Goal: Task Accomplishment & Management: Use online tool/utility

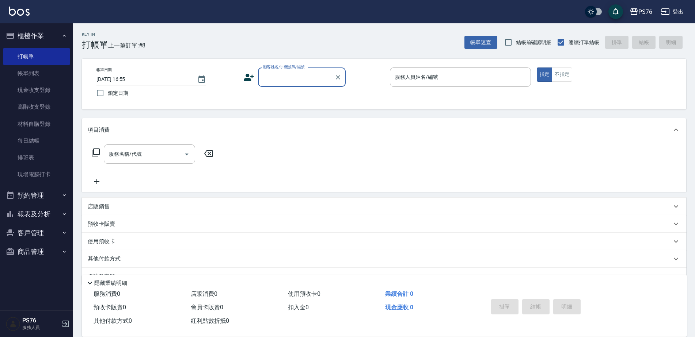
click at [276, 74] on input "顧客姓名/手機號碼/編號" at bounding box center [296, 77] width 70 height 13
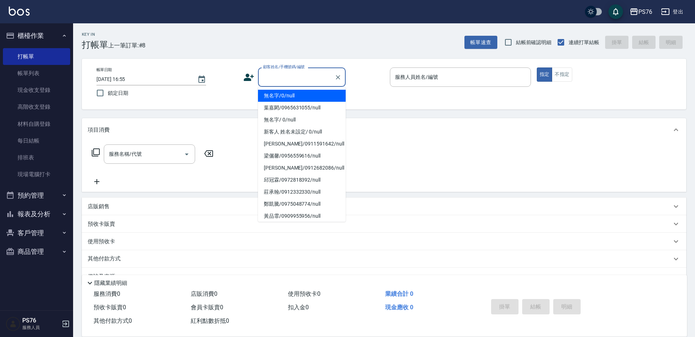
type input "無名字/0/null"
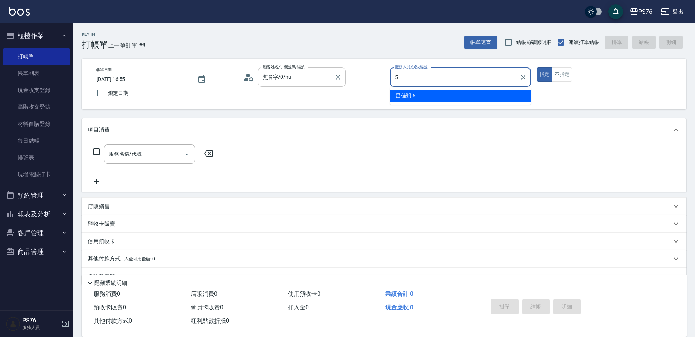
type input "呂佳穎-5"
type button "true"
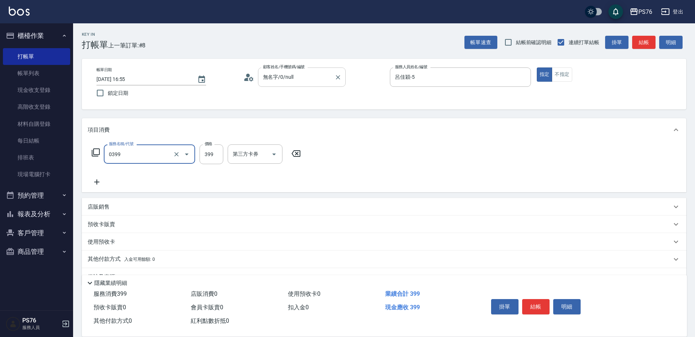
type input "海鹽399(0399)"
type input "449"
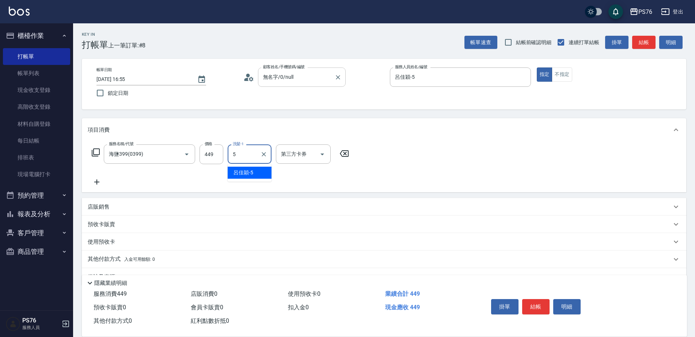
type input "呂佳穎-5"
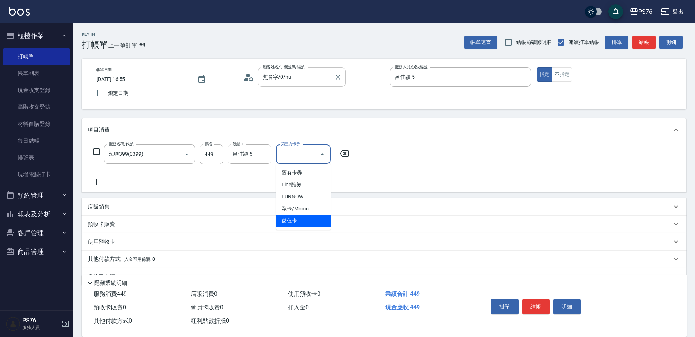
type input "儲值卡"
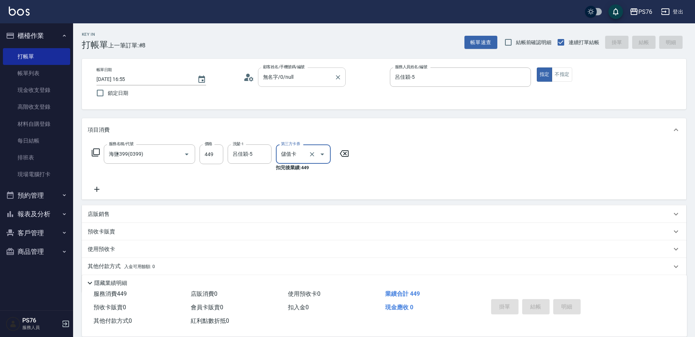
type input "[DATE] 19:03"
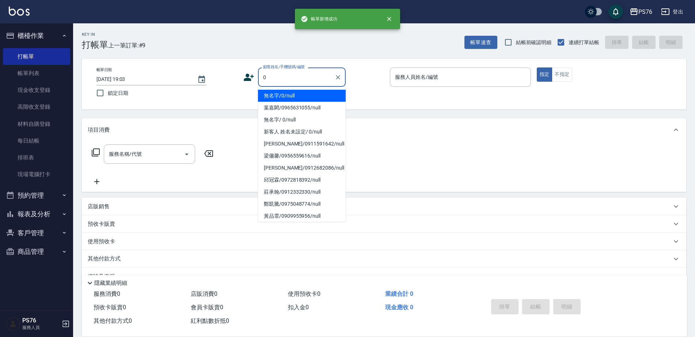
type input "無名字/0/null"
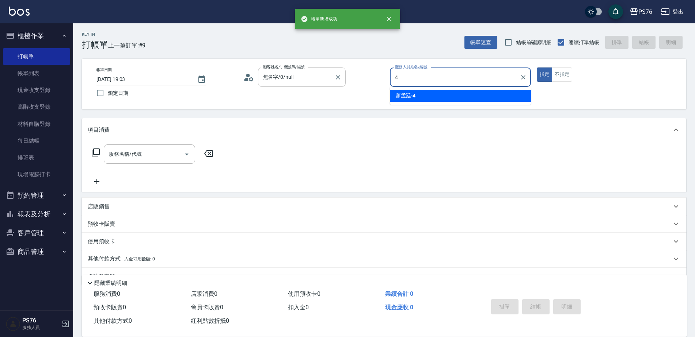
type input "蕭孟廷-4"
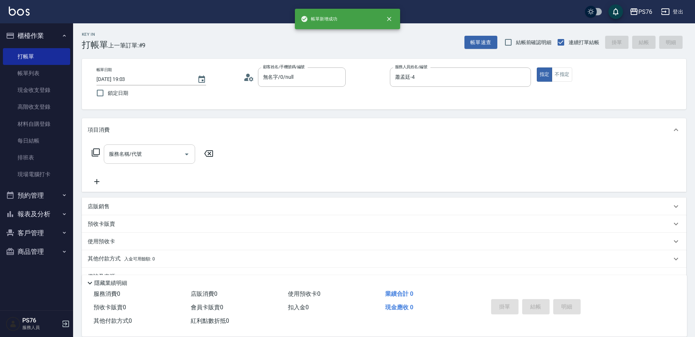
click at [171, 149] on input "服務名稱/代號" at bounding box center [144, 154] width 74 height 13
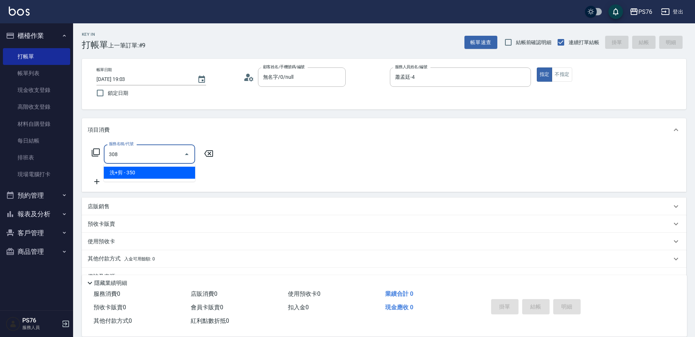
type input "洗+剪(308)"
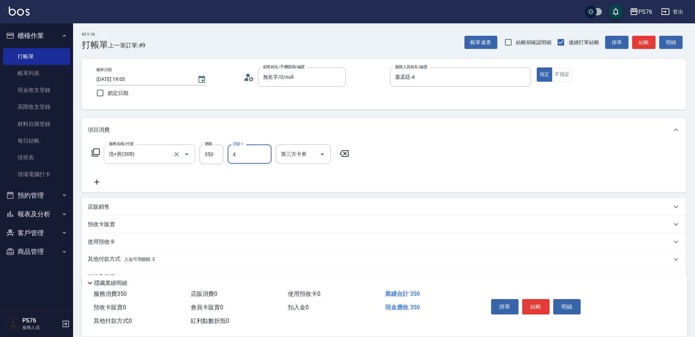
type input "蕭孟廷-4"
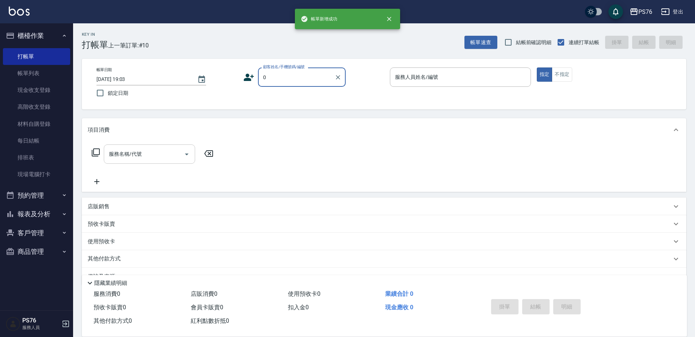
type input "無名字/0/null"
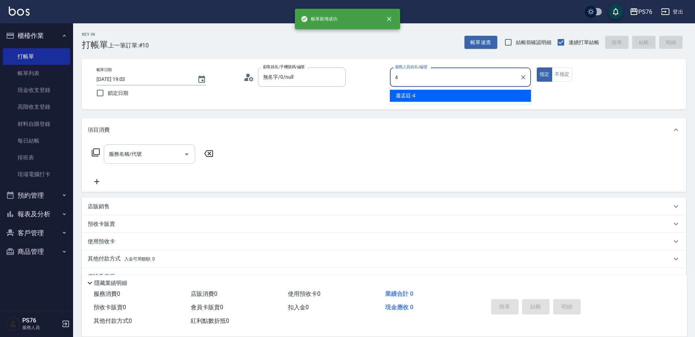
type input "蕭孟廷-4"
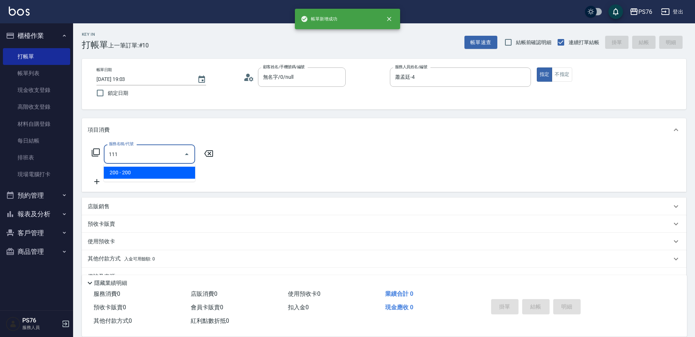
type input "200(111)"
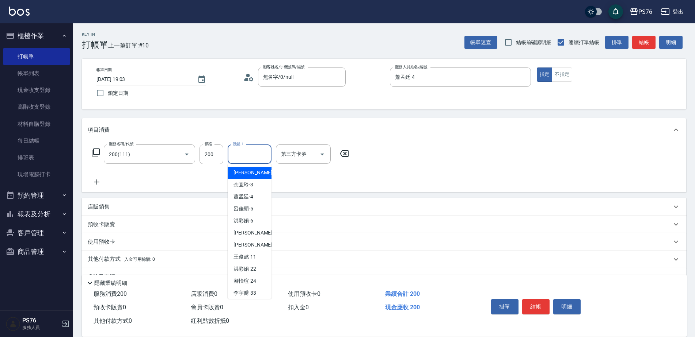
click at [237, 152] on input "洗髮-1" at bounding box center [249, 154] width 37 height 13
type input "[PERSON_NAME]-8"
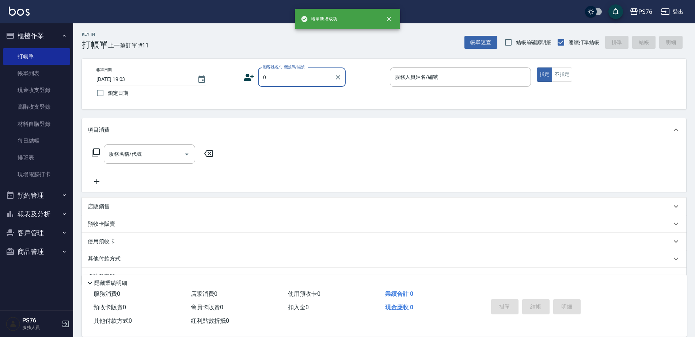
type input "無名字/0/null"
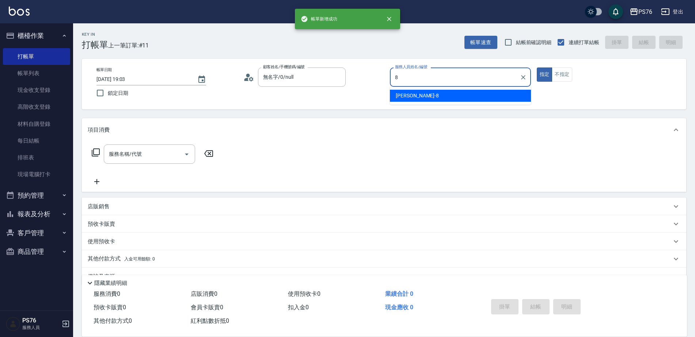
type input "[PERSON_NAME]-8"
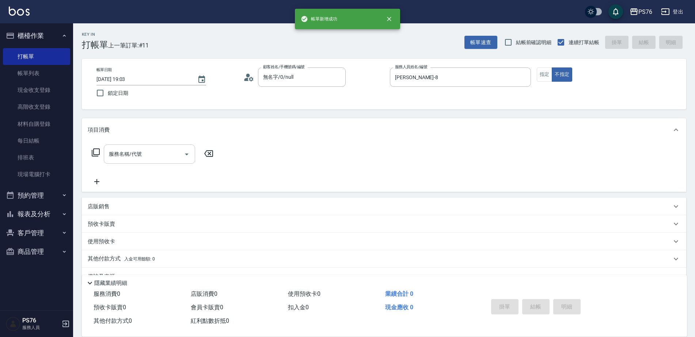
click at [183, 152] on icon "Open" at bounding box center [186, 154] width 9 height 9
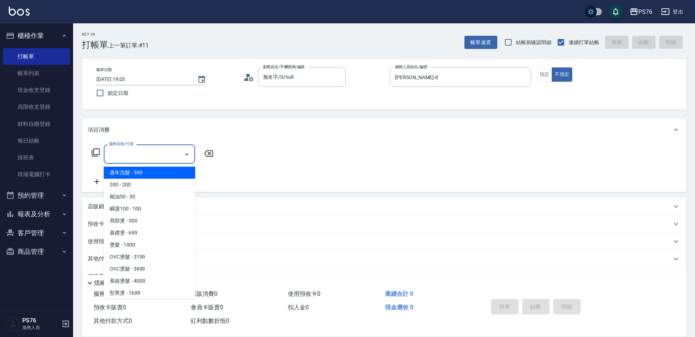
click at [164, 148] on input "服務名稱/代號" at bounding box center [144, 154] width 74 height 13
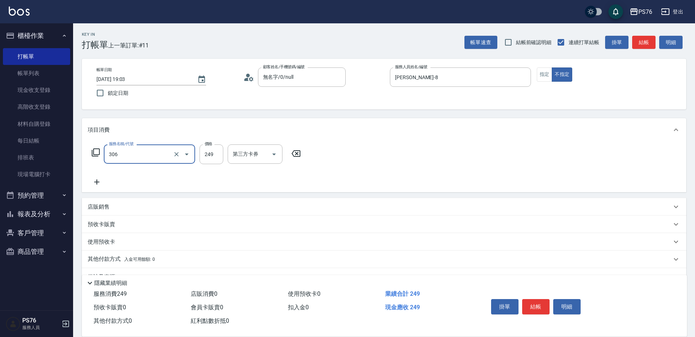
type input "剪髮(306)"
type input "[PERSON_NAME]-8"
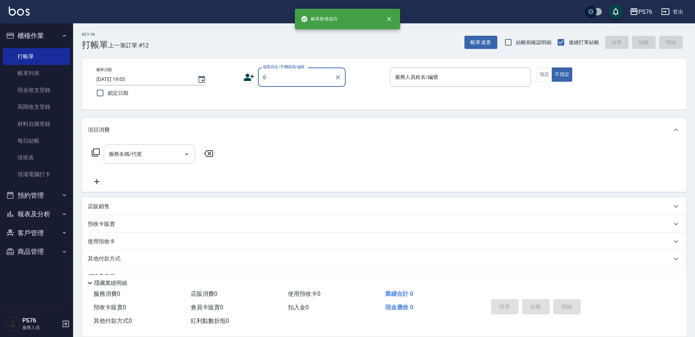
type input "無名字/0/null"
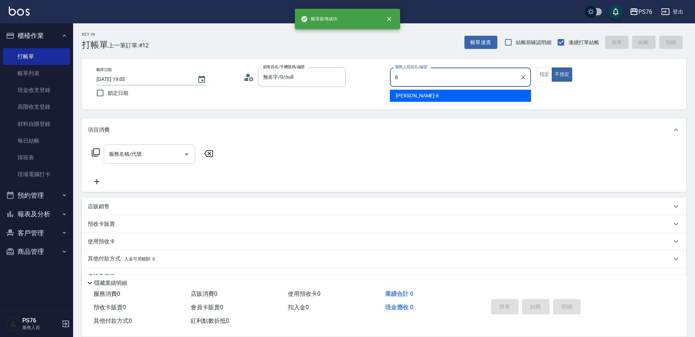
type input "[PERSON_NAME]-8"
type button "false"
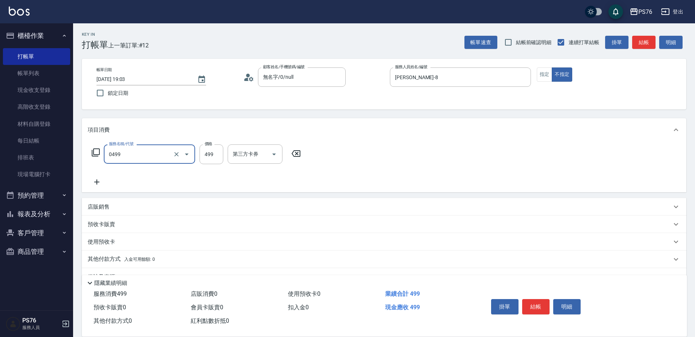
type input "[PERSON_NAME]499(0499)"
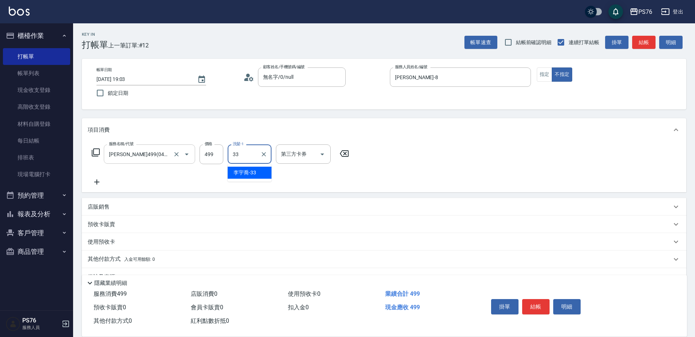
type input "[PERSON_NAME]33"
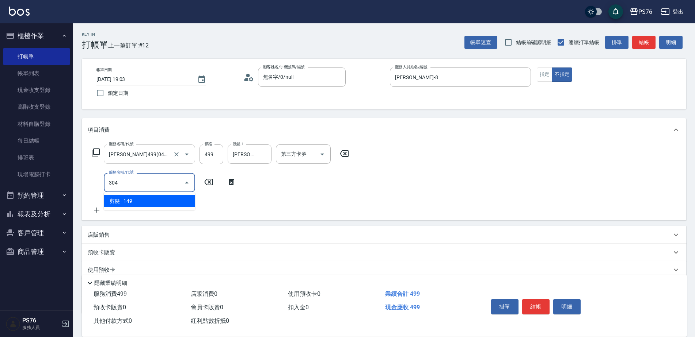
type input "剪髮(304)"
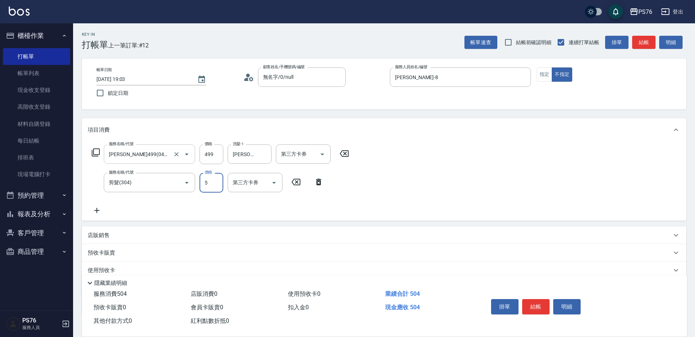
type input "50"
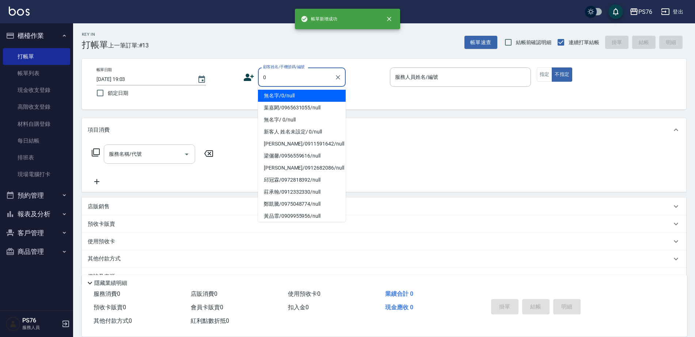
type input "無名字/0/null"
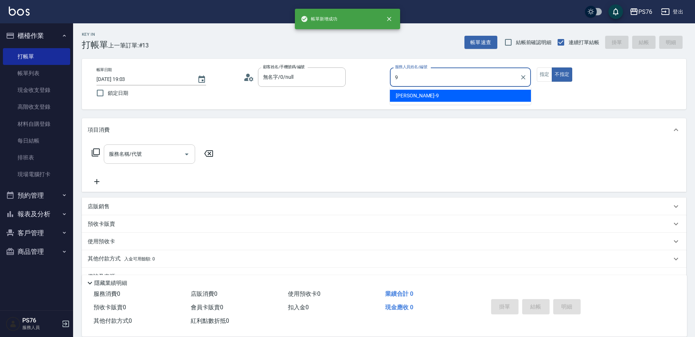
type input "[PERSON_NAME]-9"
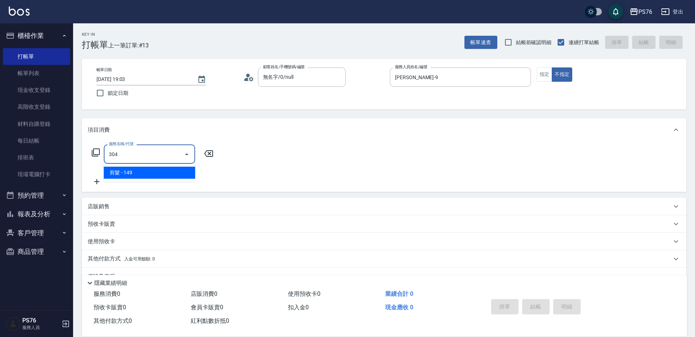
type input "剪髮(304)"
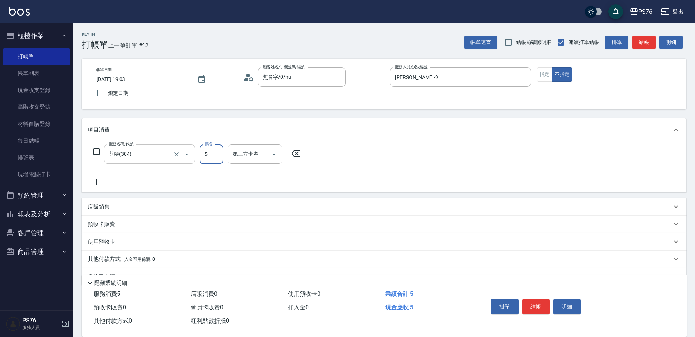
type input "50"
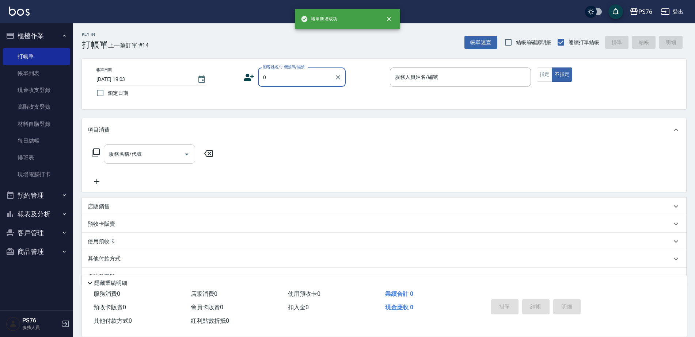
type input "無名字/0/null"
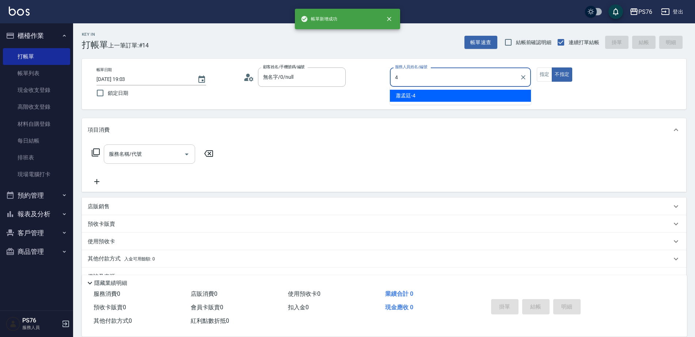
type input "蕭孟廷-4"
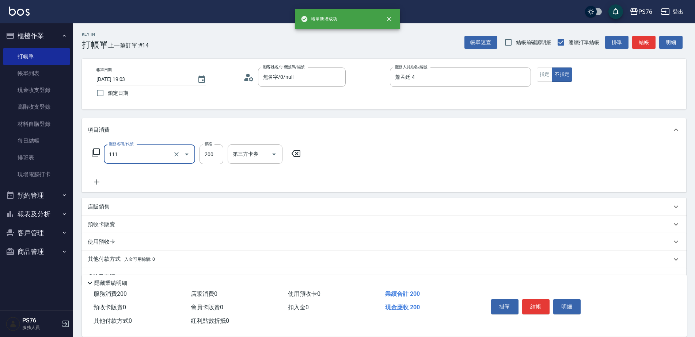
type input "200(111)"
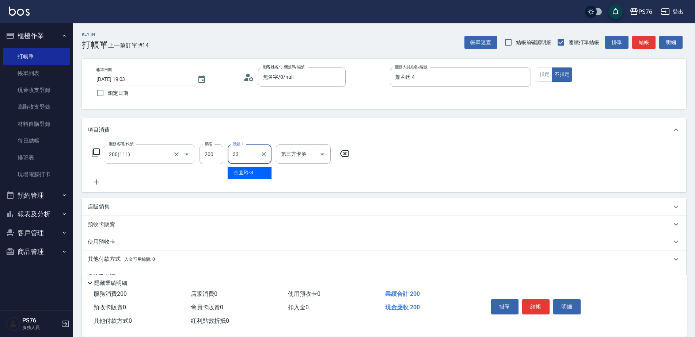
type input "[PERSON_NAME]33"
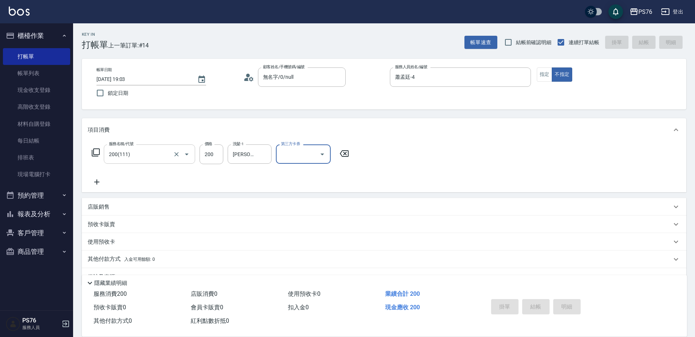
type input "[DATE] 19:04"
